Goal: Task Accomplishment & Management: Manage account settings

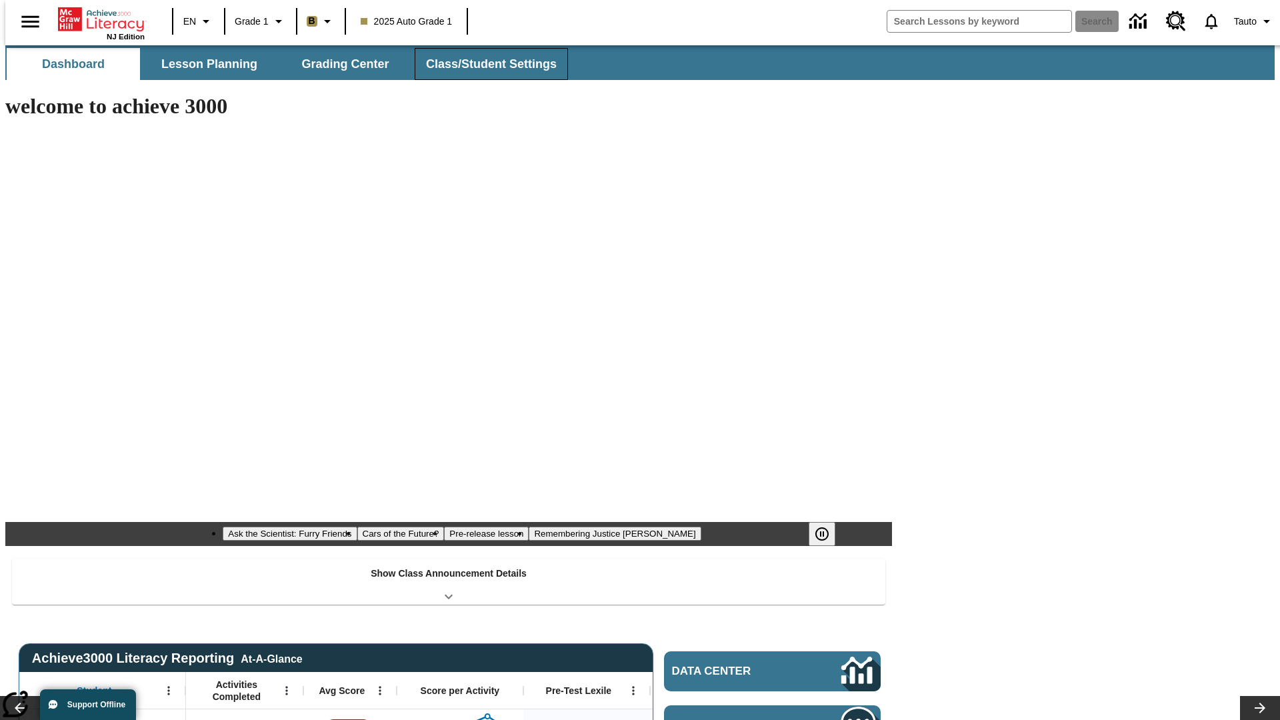
click at [484, 64] on button "Class/Student Settings" at bounding box center [491, 64] width 153 height 32
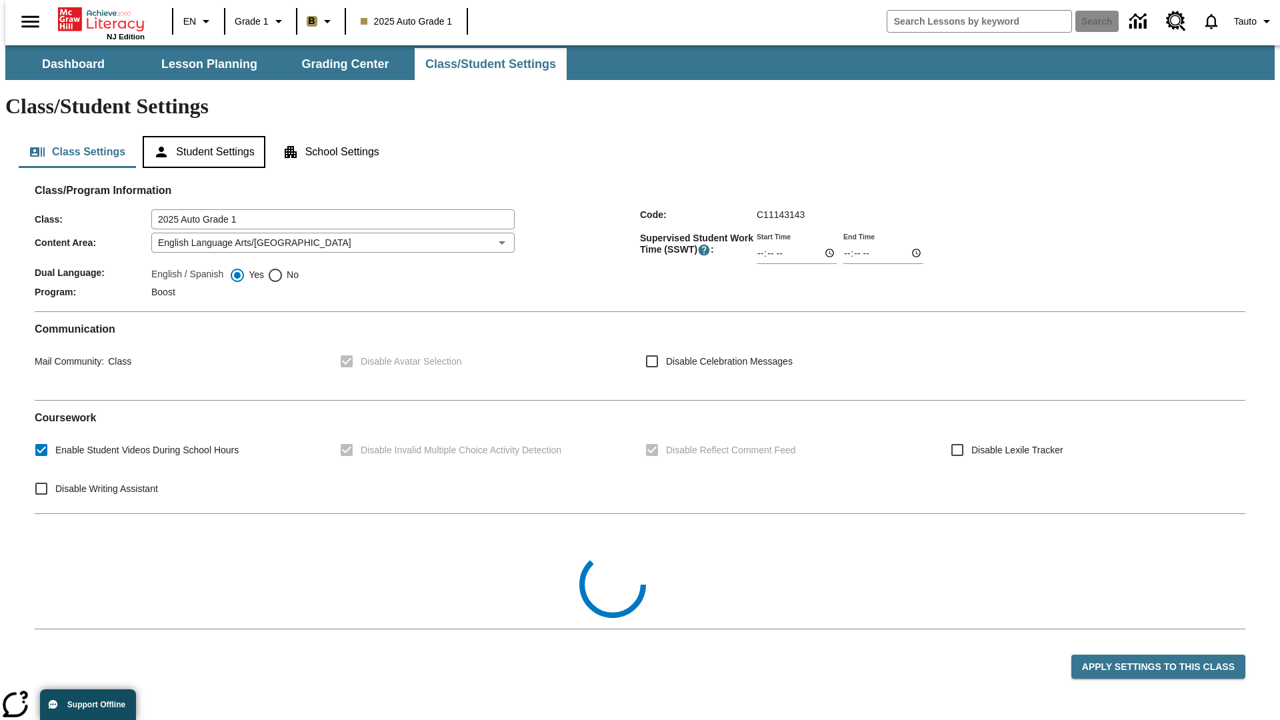
click at [201, 136] on button "Student Settings" at bounding box center [204, 152] width 122 height 32
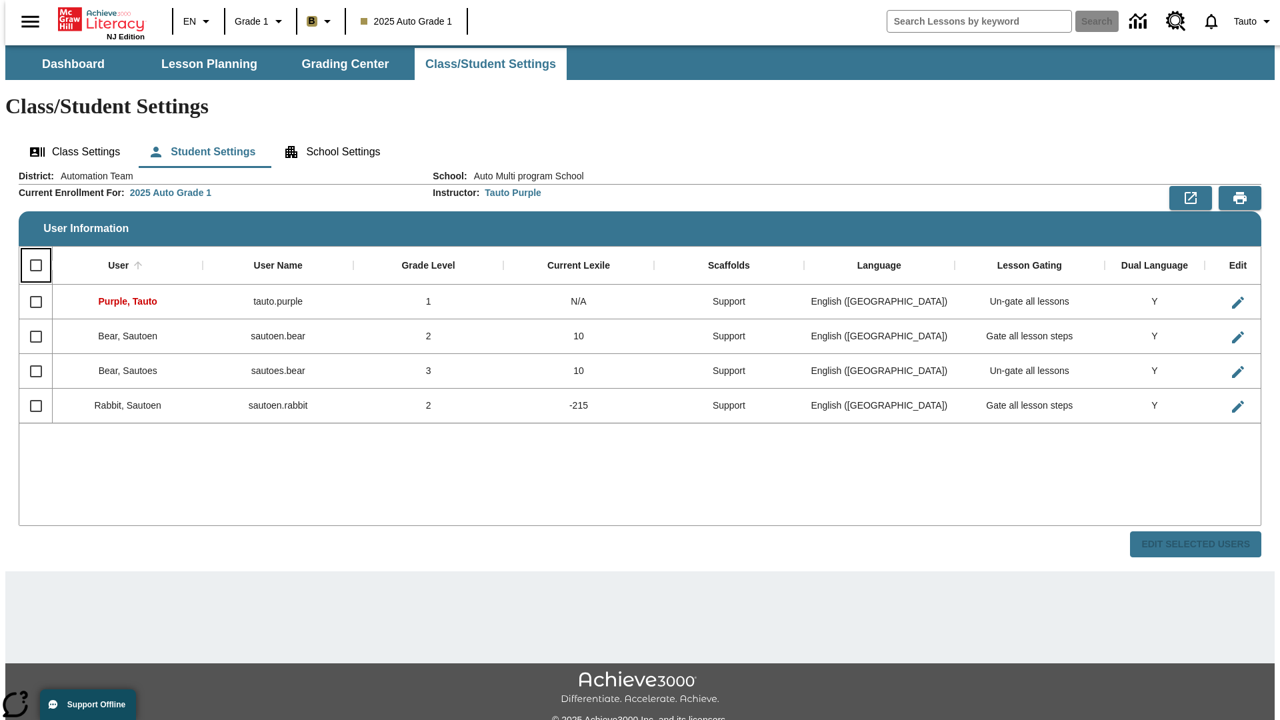
click at [30, 251] on input "Select all rows" at bounding box center [36, 265] width 28 height 28
checkbox input "true"
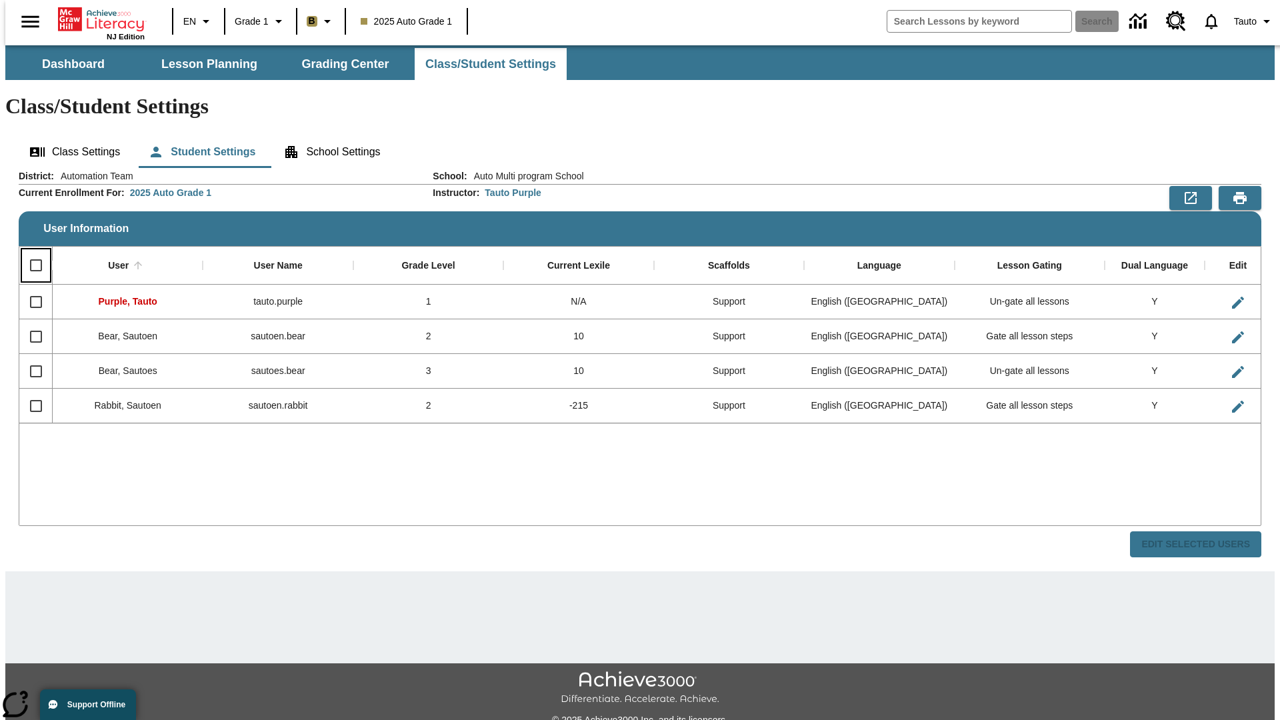
checkbox input "true"
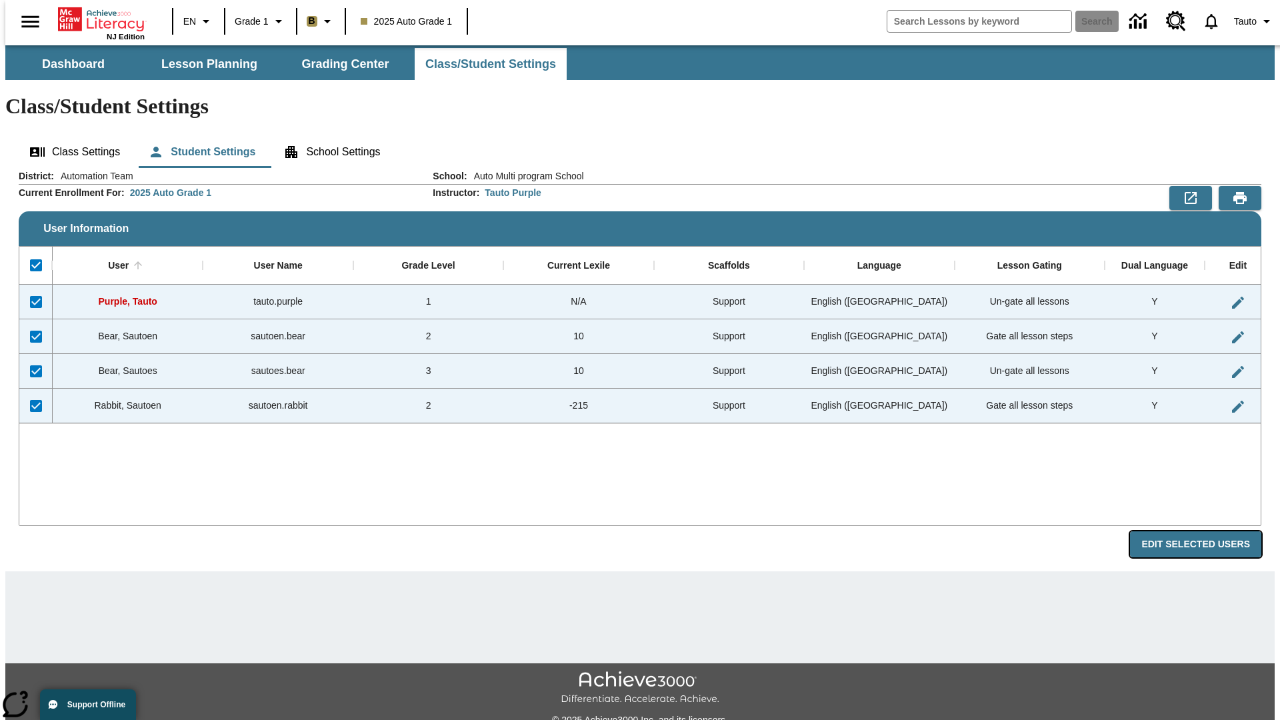
click at [1206, 531] on button "Edit Selected Users" at bounding box center [1195, 544] width 131 height 26
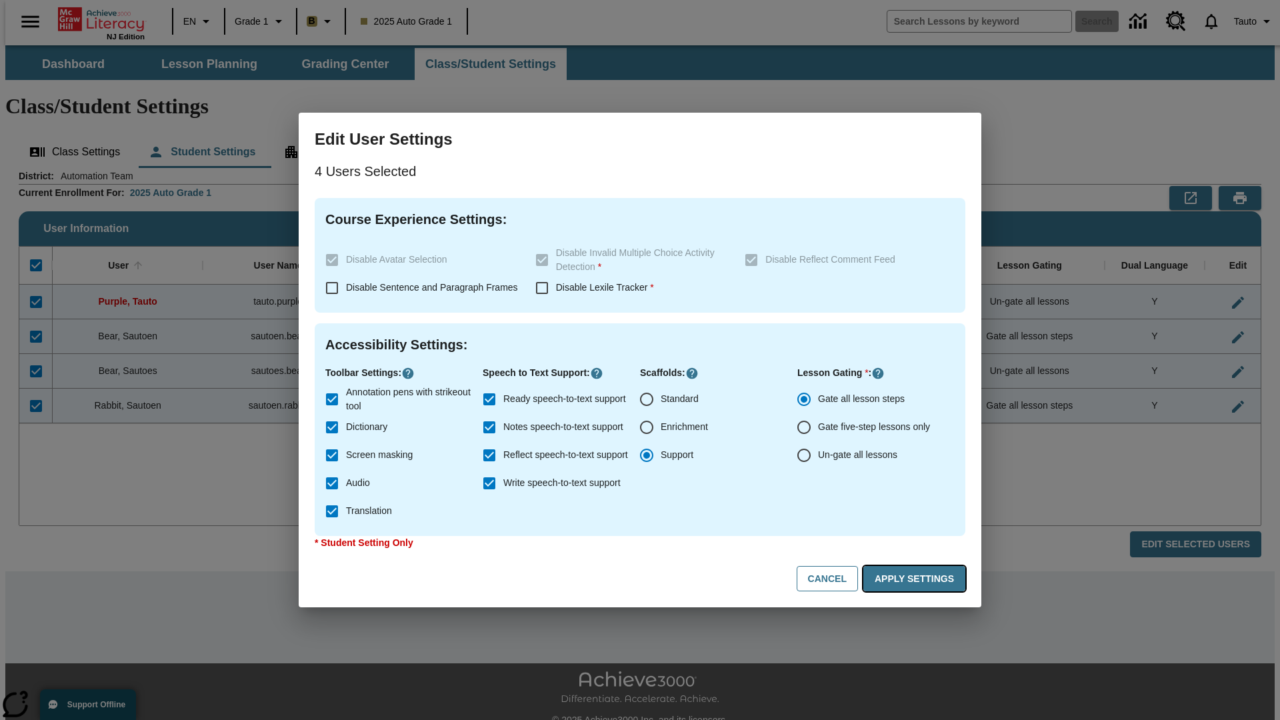
click at [917, 579] on button "Apply Settings" at bounding box center [915, 579] width 102 height 26
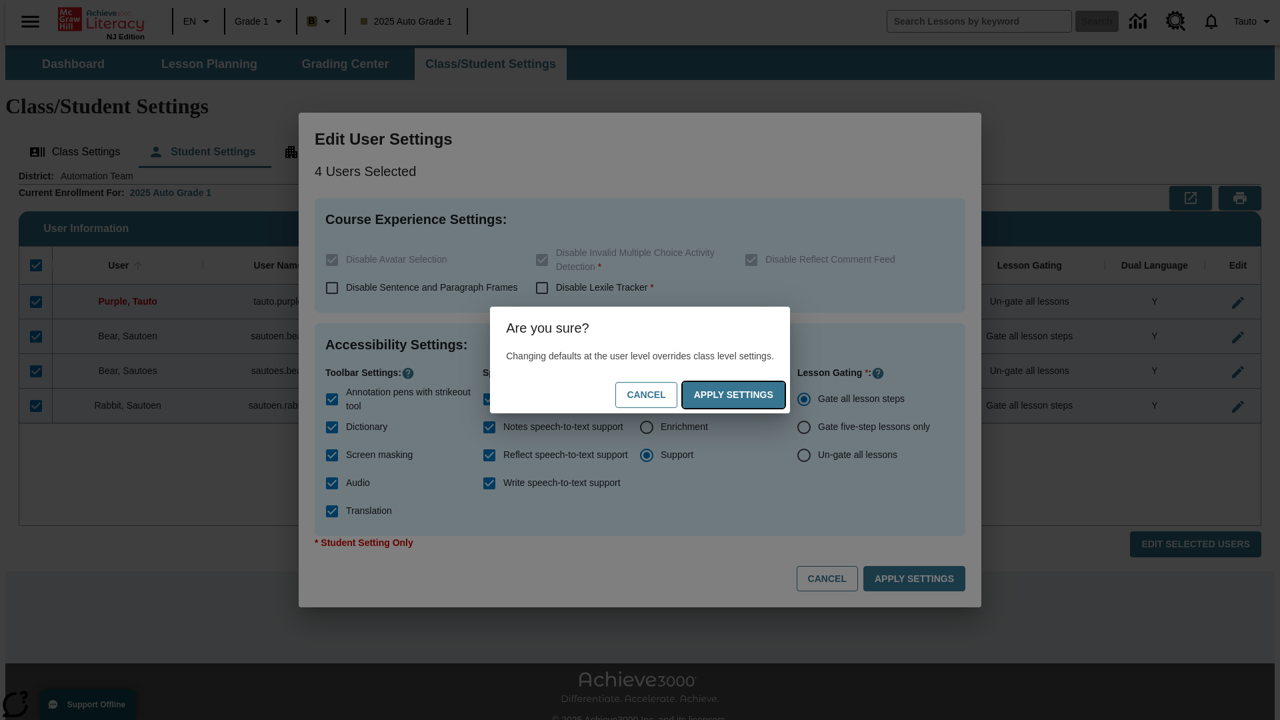
click at [747, 395] on button "Apply Settings" at bounding box center [734, 395] width 102 height 26
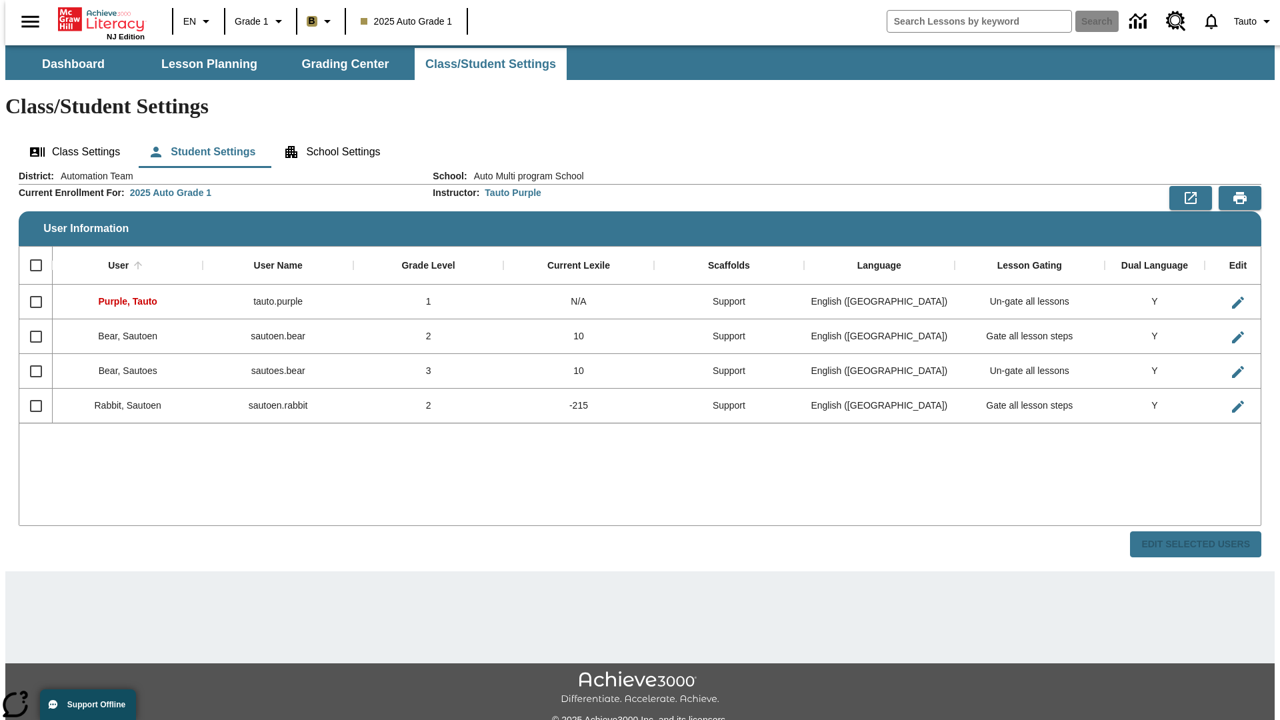
checkbox input "false"
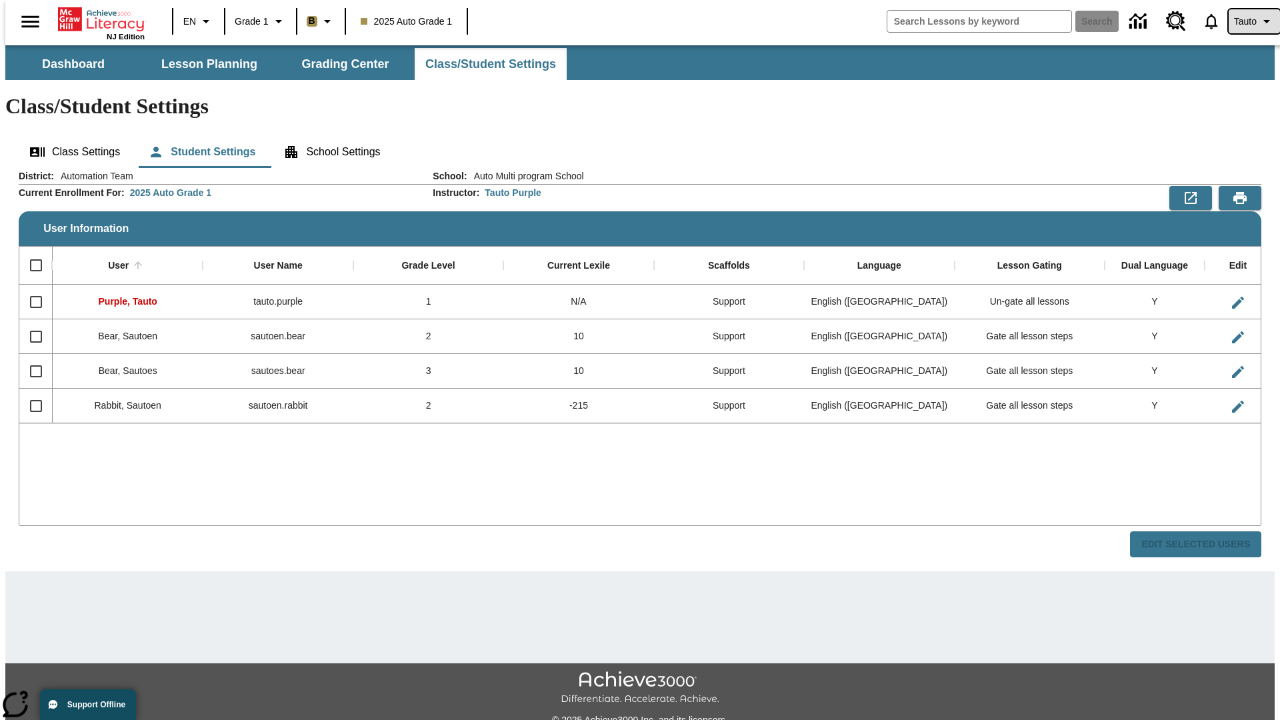
click at [1248, 21] on span "Tauto" at bounding box center [1245, 22] width 23 height 14
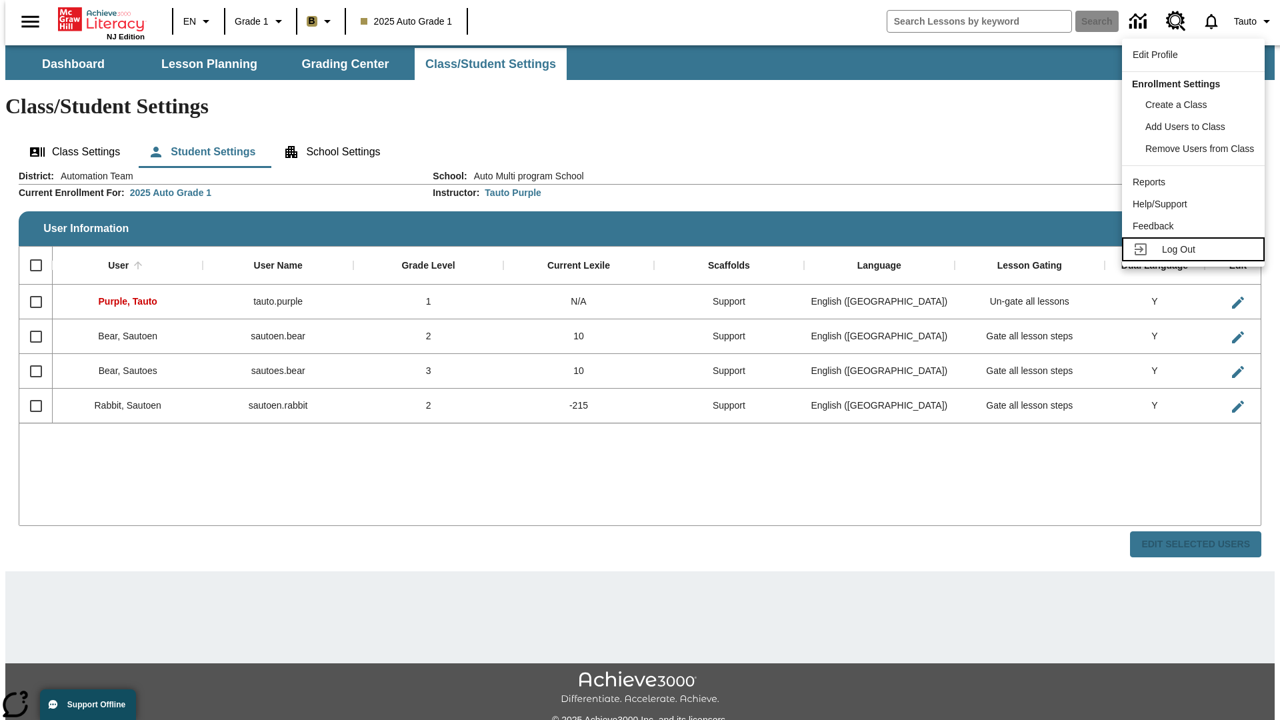
click at [1196, 249] on span "Log Out" at bounding box center [1178, 249] width 33 height 11
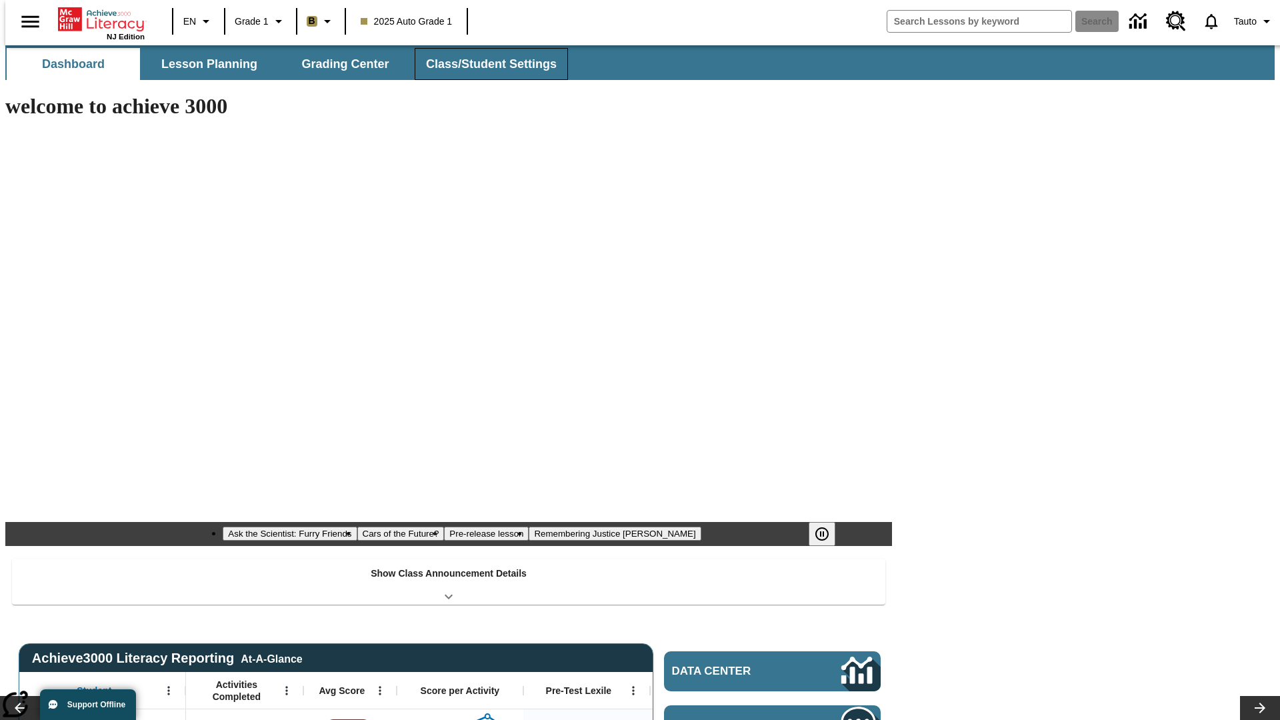
click at [484, 64] on button "Class/Student Settings" at bounding box center [491, 64] width 153 height 32
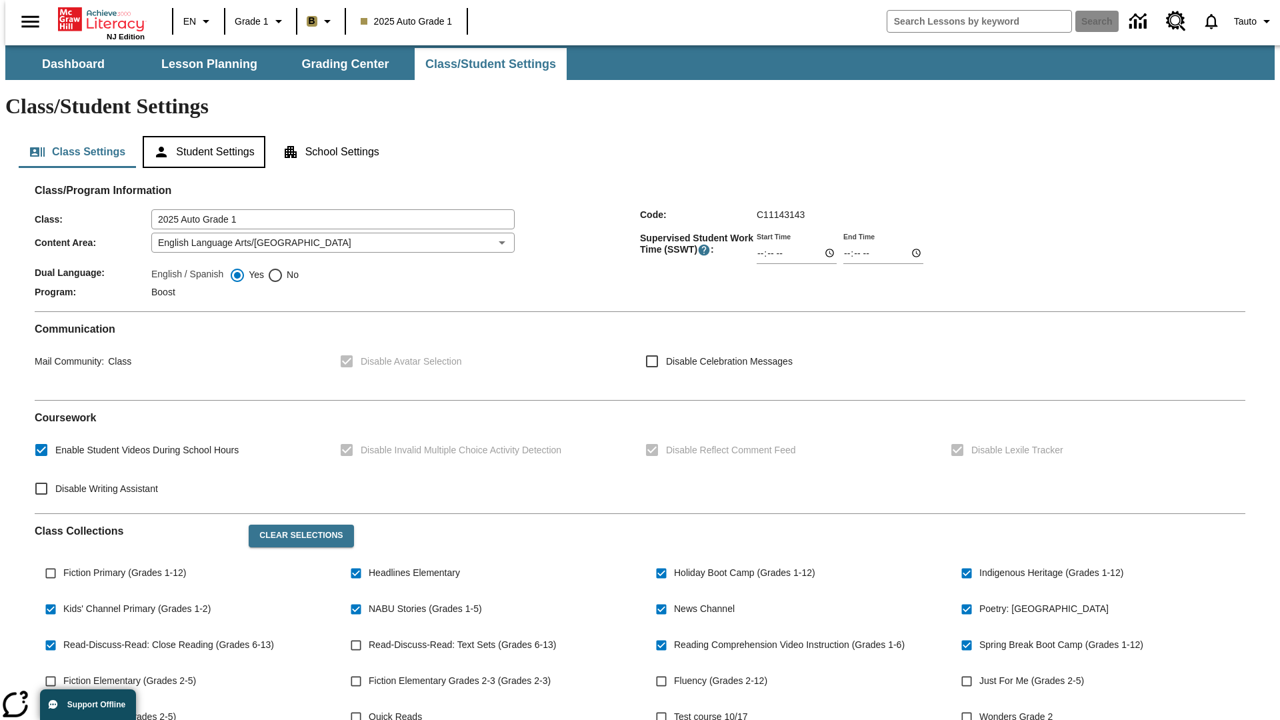
click at [201, 136] on button "Student Settings" at bounding box center [204, 152] width 122 height 32
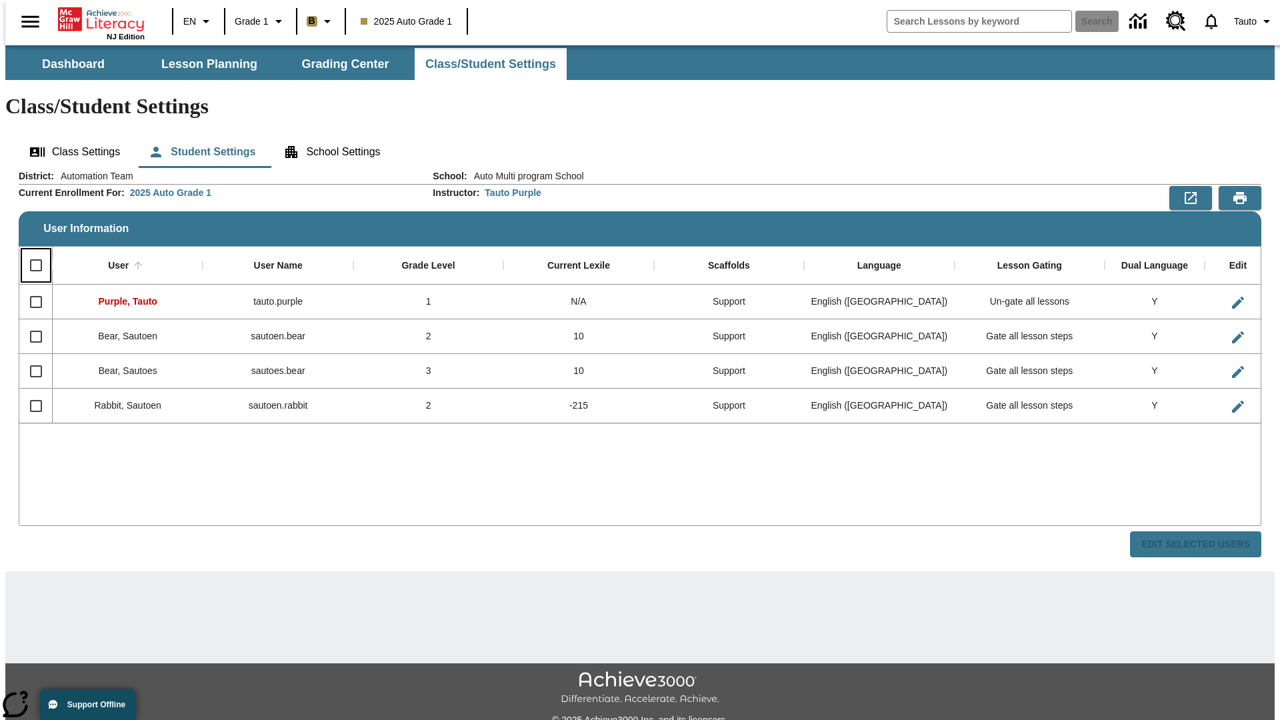
click at [30, 251] on input "Select all rows" at bounding box center [36, 265] width 28 height 28
checkbox input "true"
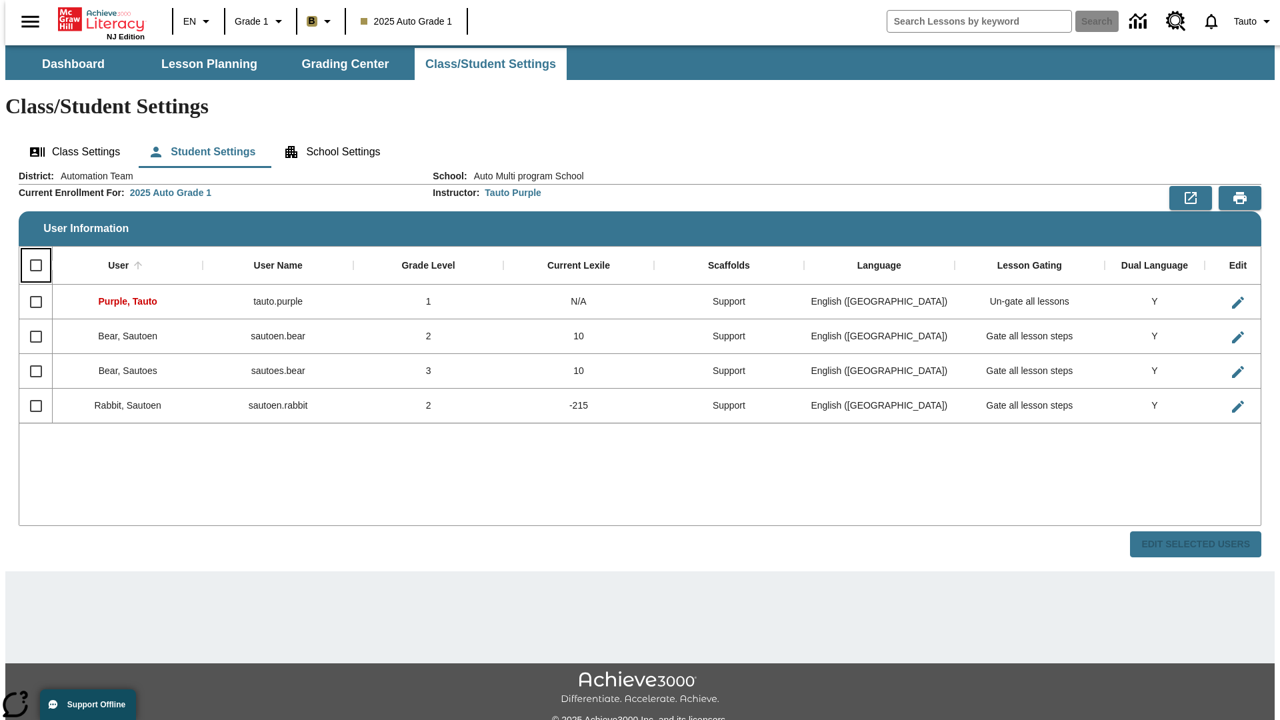
checkbox input "true"
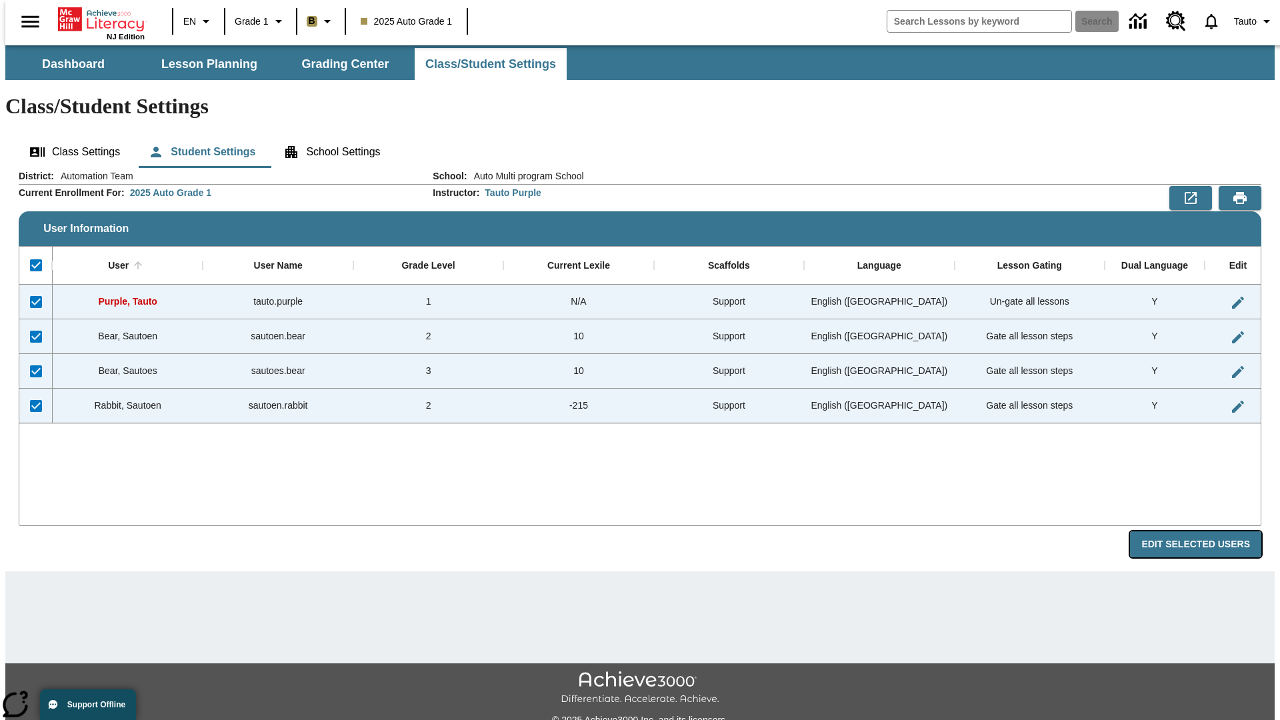
click at [1206, 531] on button "Edit Selected Users" at bounding box center [1195, 544] width 131 height 26
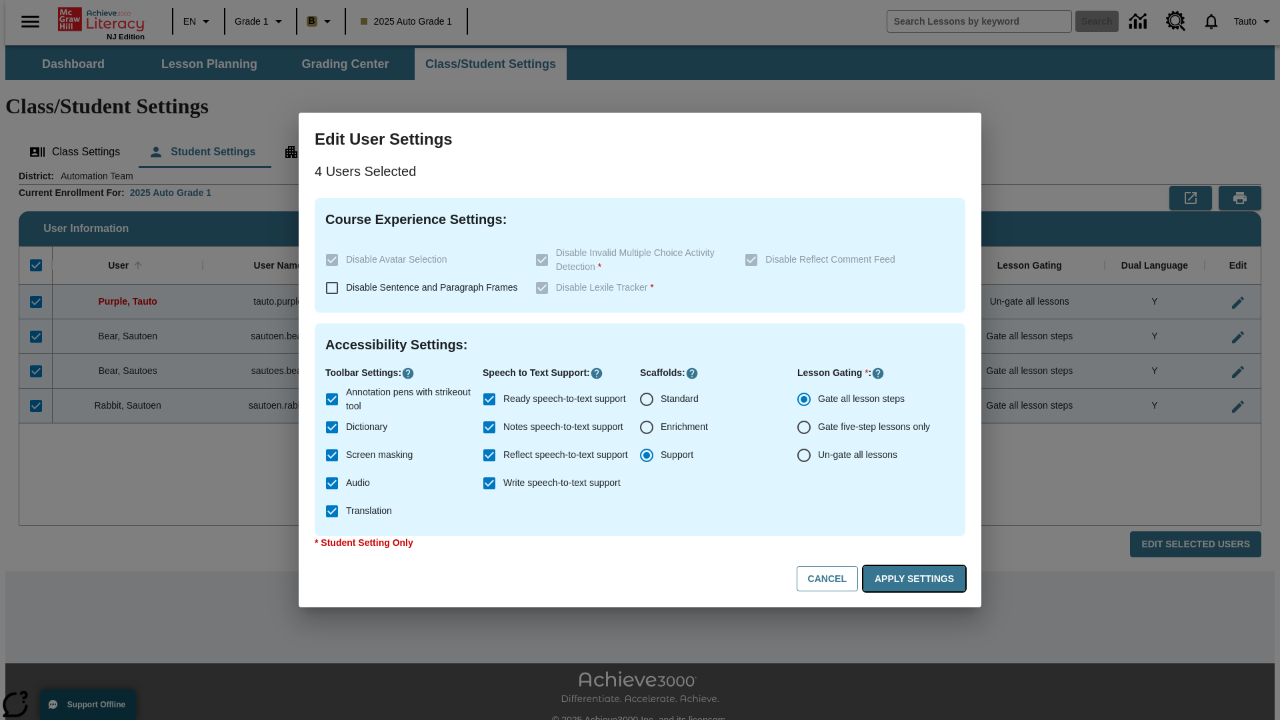
click at [917, 579] on button "Apply Settings" at bounding box center [915, 579] width 102 height 26
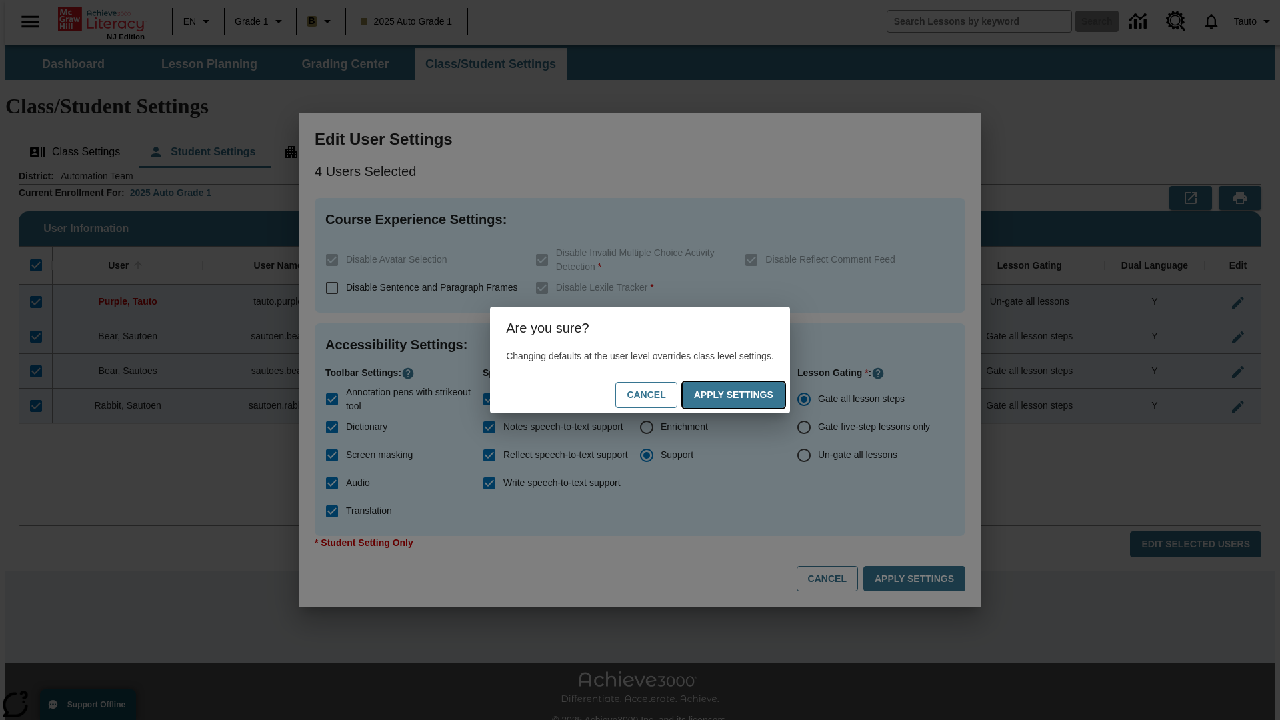
click at [747, 395] on button "Apply Settings" at bounding box center [734, 395] width 102 height 26
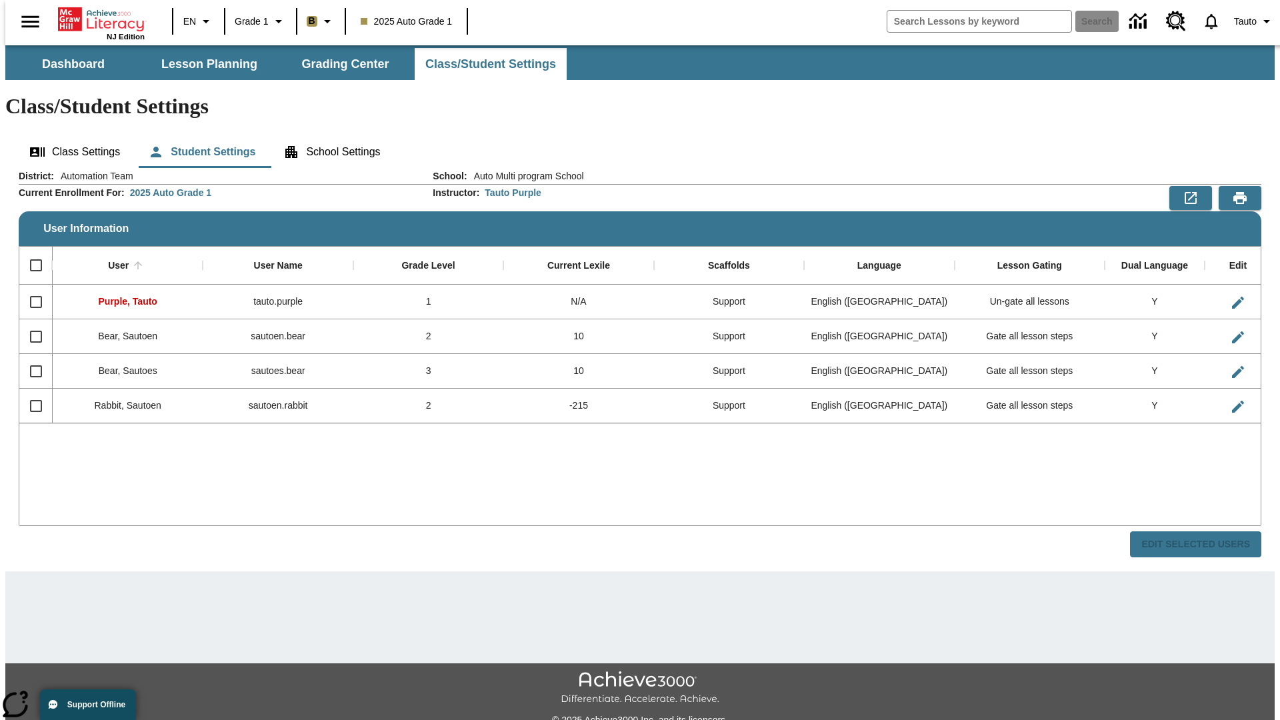
checkbox input "false"
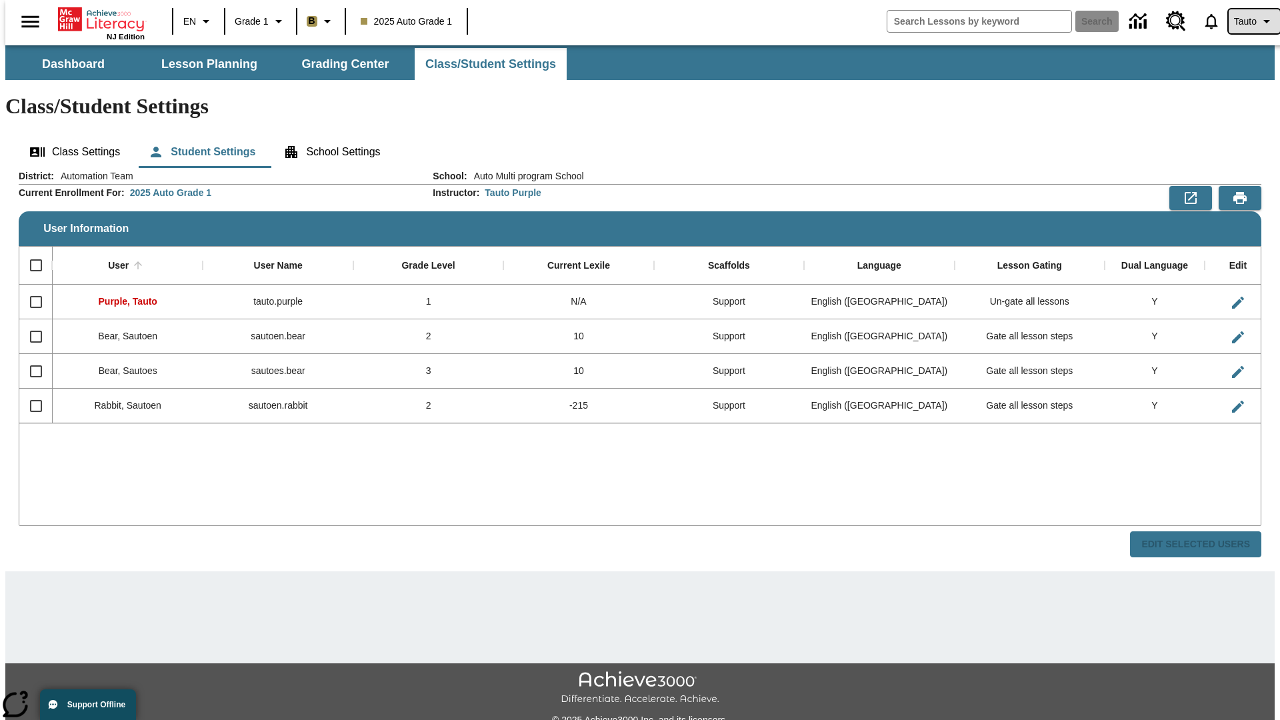
click at [1248, 21] on span "Tauto" at bounding box center [1245, 22] width 23 height 14
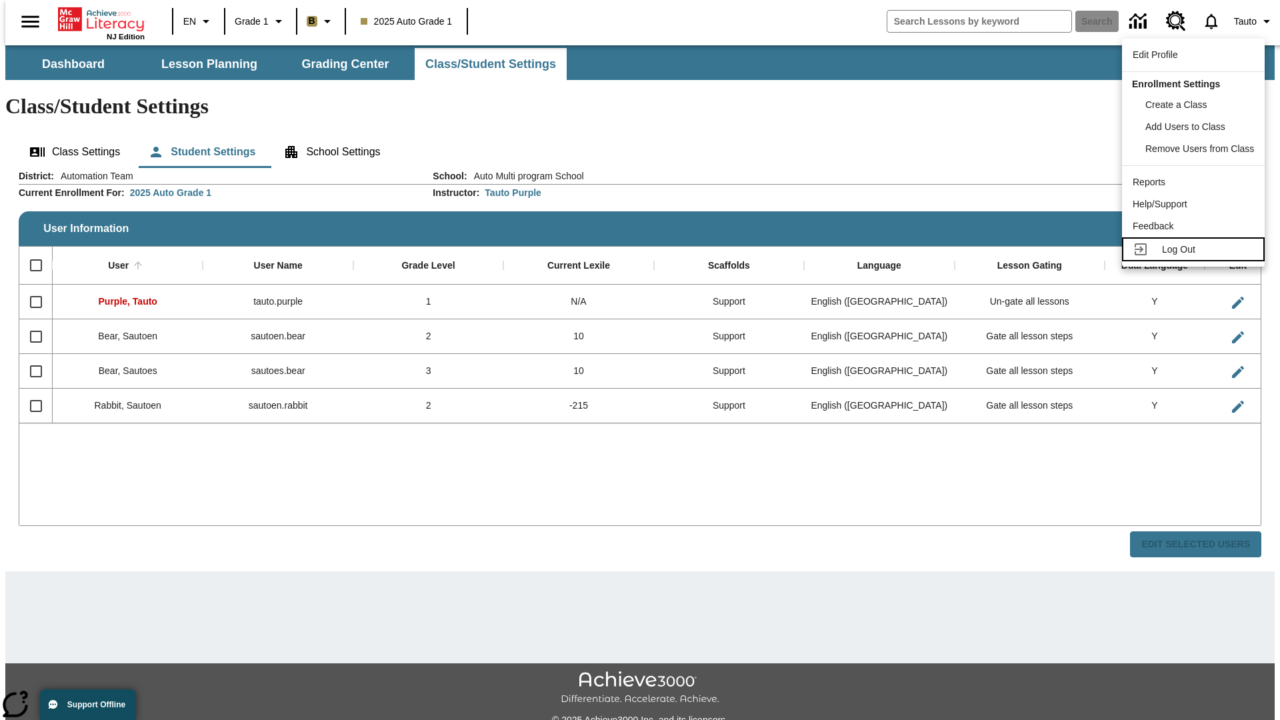
click at [1196, 249] on span "Log Out" at bounding box center [1178, 249] width 33 height 11
